Goal: Use online tool/utility: Use online tool/utility

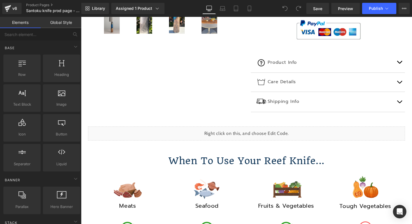
scroll to position [236, 0]
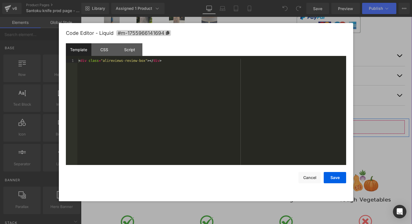
click at [255, 121] on div "Liquid" at bounding box center [246, 127] width 317 height 14
click at [309, 176] on button "Cancel" at bounding box center [310, 177] width 22 height 11
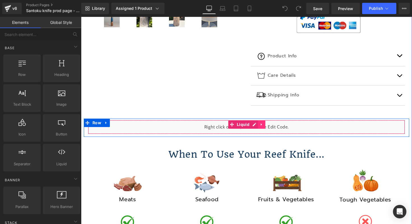
click at [263, 124] on icon at bounding box center [262, 124] width 4 height 4
click at [118, 124] on div "Liquid" at bounding box center [246, 127] width 317 height 14
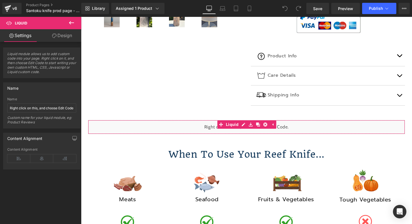
click at [56, 36] on icon at bounding box center [54, 35] width 4 height 4
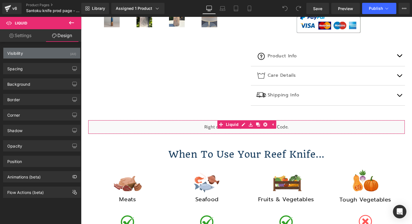
click at [49, 55] on div "Visibility (All)" at bounding box center [41, 53] width 77 height 11
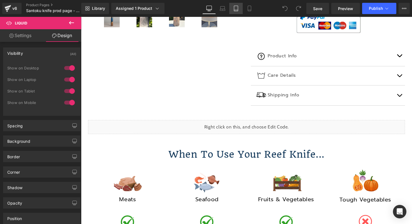
click at [237, 9] on icon at bounding box center [236, 9] width 6 height 6
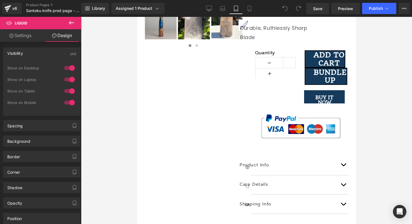
scroll to position [70, 0]
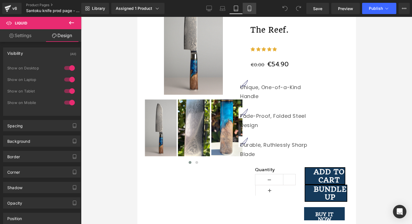
click at [248, 5] on link "Mobile" at bounding box center [249, 8] width 13 height 11
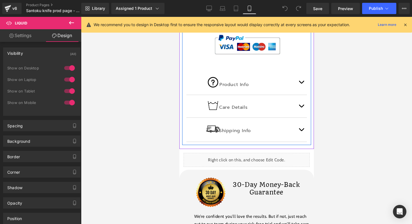
scroll to position [428, 0]
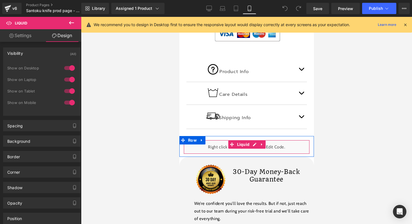
click at [205, 148] on div "Liquid" at bounding box center [246, 147] width 126 height 14
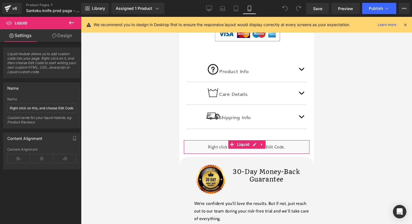
click at [62, 38] on link "Design" at bounding box center [62, 35] width 41 height 13
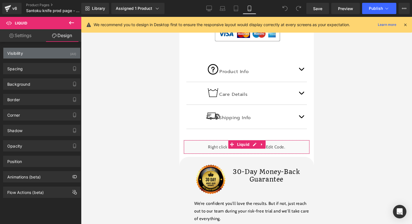
click at [70, 53] on div "(All)" at bounding box center [73, 52] width 6 height 9
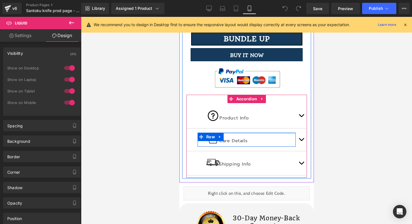
scroll to position [474, 0]
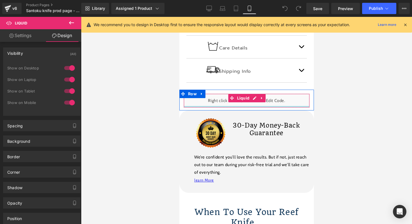
click at [261, 106] on div at bounding box center [247, 106] width 126 height 1
click at [254, 98] on div "Liquid" at bounding box center [246, 100] width 126 height 14
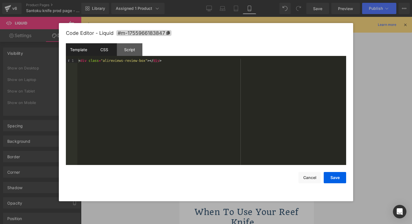
click at [102, 49] on div "CSS" at bounding box center [104, 49] width 26 height 13
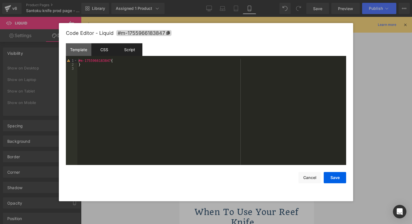
click at [134, 50] on div "Script" at bounding box center [130, 49] width 26 height 13
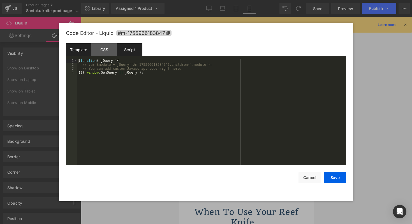
click at [82, 49] on div "Template" at bounding box center [79, 49] width 26 height 13
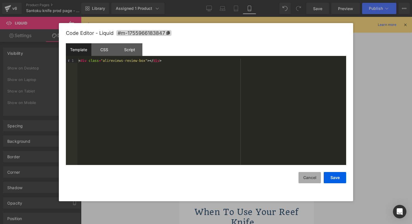
click at [308, 178] on button "Cancel" at bounding box center [310, 177] width 22 height 11
